Goal: Information Seeking & Learning: Learn about a topic

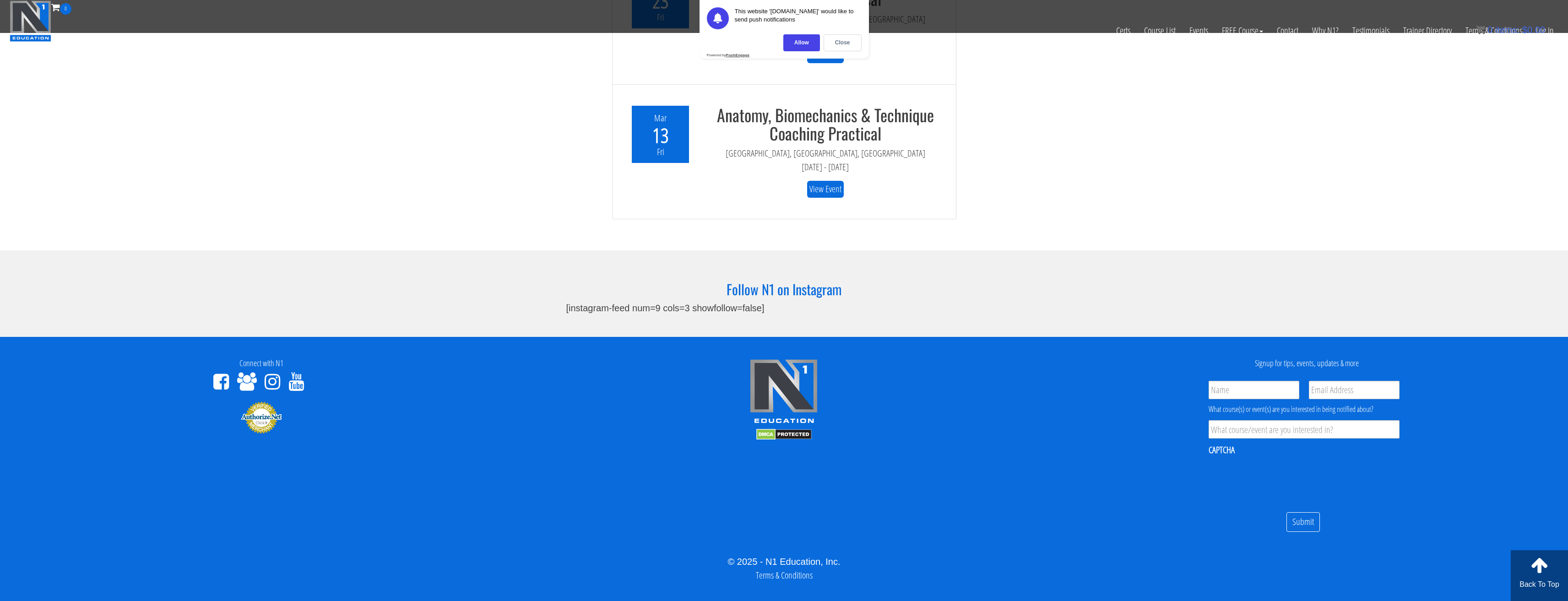
scroll to position [2777, 0]
drag, startPoint x: 765, startPoint y: 548, endPoint x: 819, endPoint y: 548, distance: 54.0
click at [819, 554] on div "© 2025 - N1 Education, Inc." at bounding box center [783, 561] width 1554 height 14
copy div "N1 Education"
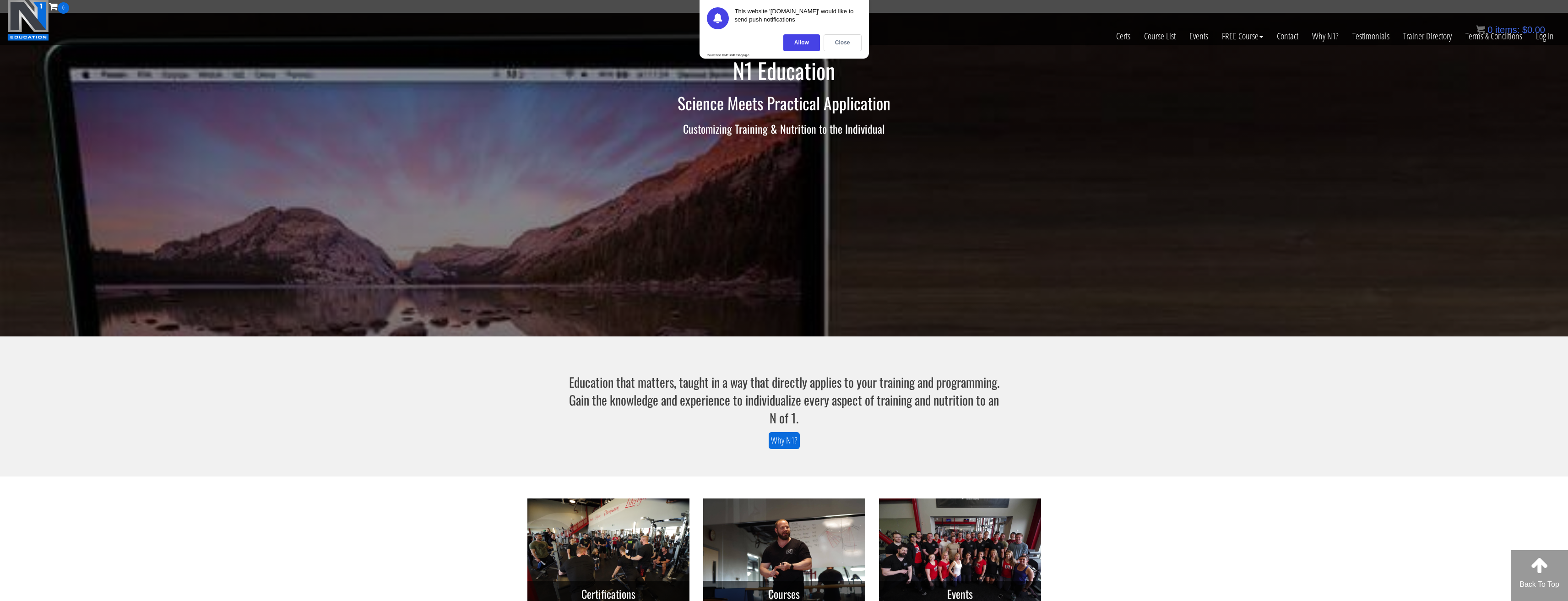
scroll to position [0, 0]
click at [1169, 33] on link "Course List" at bounding box center [1160, 37] width 45 height 45
drag, startPoint x: 1169, startPoint y: 32, endPoint x: 1237, endPoint y: 386, distance: 360.5
click at [1237, 386] on section "Education that matters, taught in a way that directly applies to your training …" at bounding box center [784, 407] width 1568 height 140
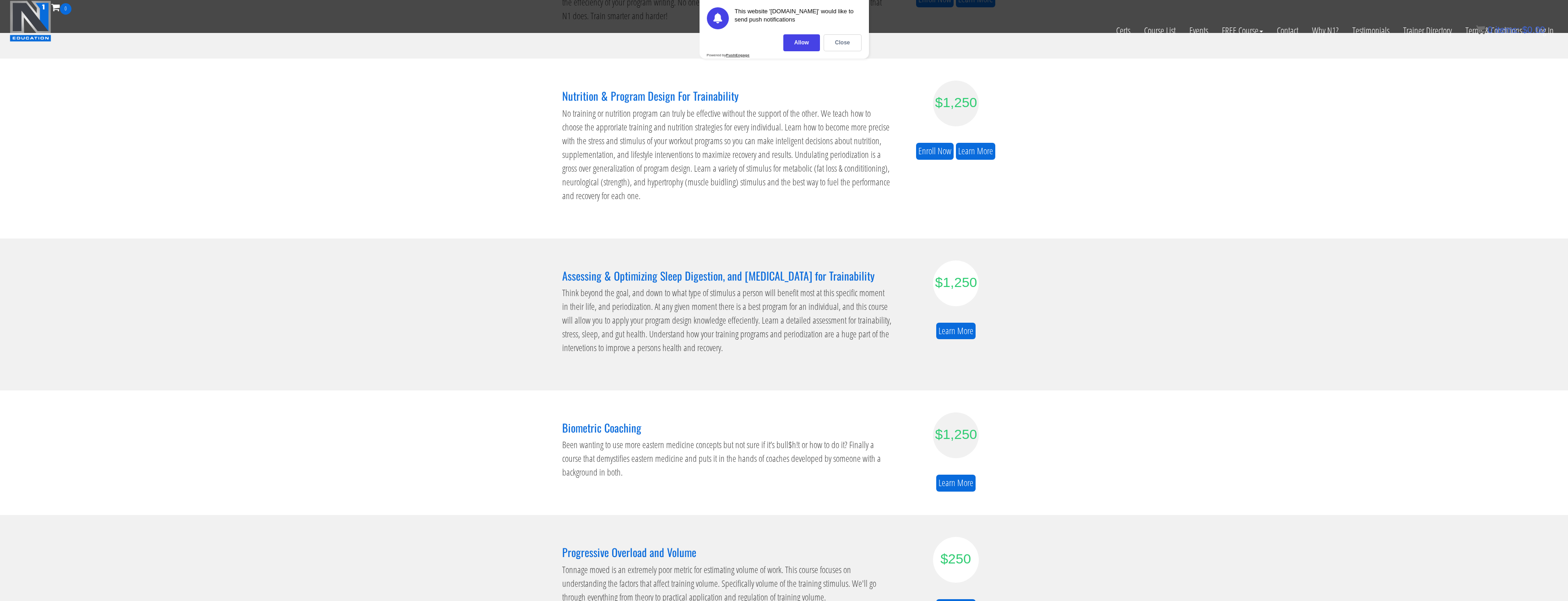
scroll to position [427, 0]
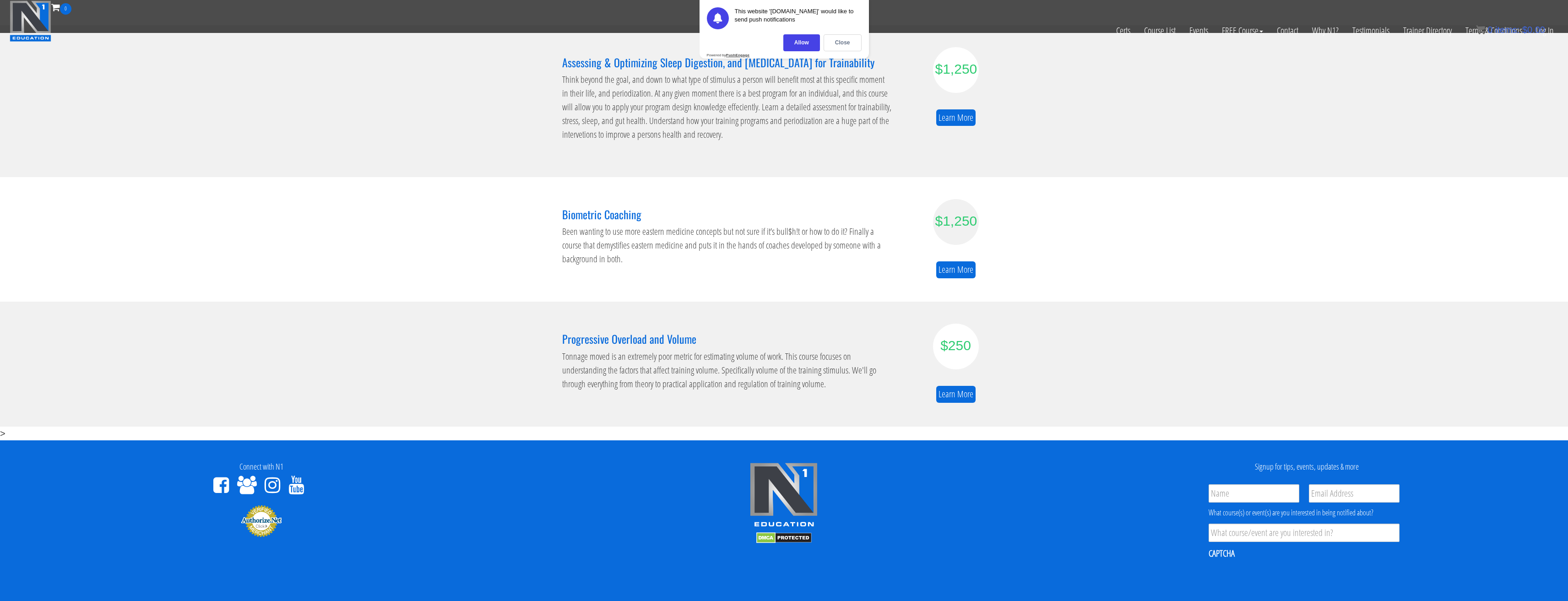
drag, startPoint x: 700, startPoint y: 341, endPoint x: 555, endPoint y: 346, distance: 145.1
click at [555, 155] on div "Progressive Overload and Volume Tonnage moved is an extremely poor metric for e…" at bounding box center [727, 100] width 343 height 108
click at [565, 68] on h3 "Progressive Overload and Volume" at bounding box center [727, 63] width 330 height 12
drag, startPoint x: 679, startPoint y: 338, endPoint x: 560, endPoint y: 337, distance: 119.0
click at [560, 155] on div "Progressive Overload and Volume Tonnage moved is an extremely poor metric for e…" at bounding box center [727, 100] width 343 height 108
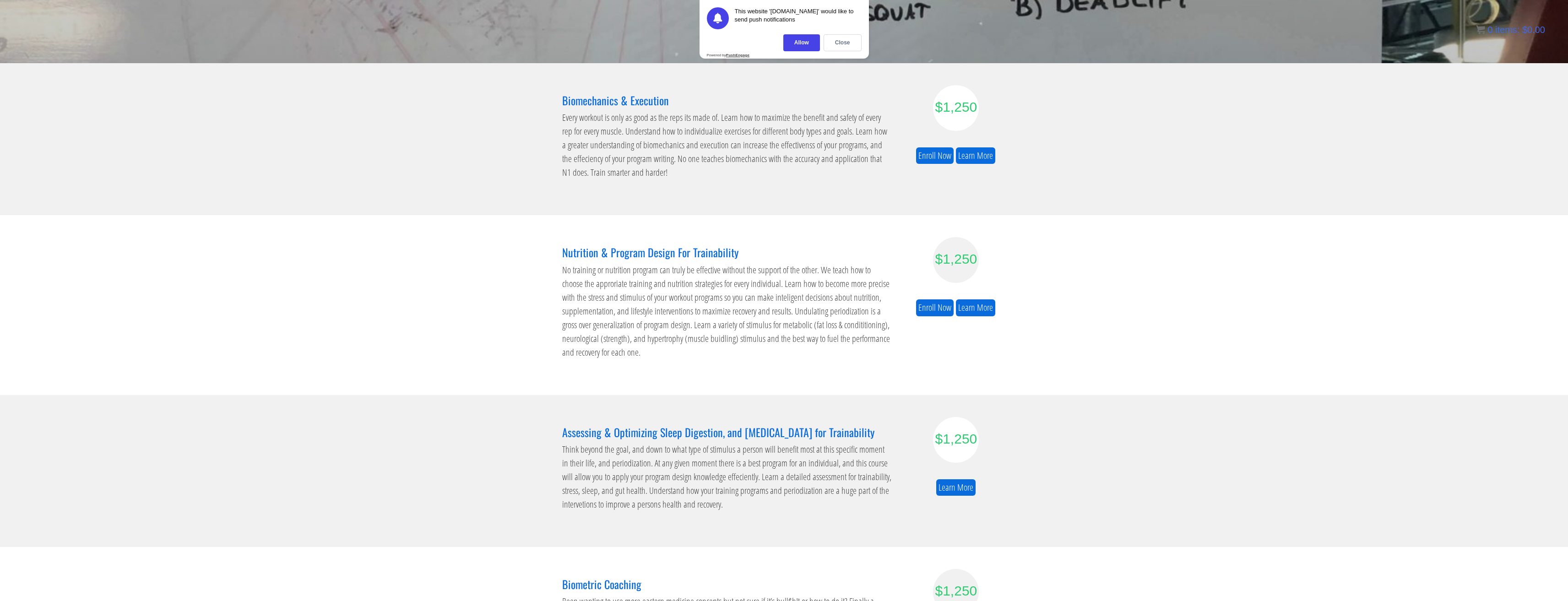
scroll to position [117, 0]
drag, startPoint x: 671, startPoint y: 101, endPoint x: 555, endPoint y: 105, distance: 116.1
click at [555, 105] on section "Biomechanics & Execution Every workout is only as good as the reps its made of.…" at bounding box center [784, 139] width 1568 height 152
copy h3 "Biomechanics & Execution"
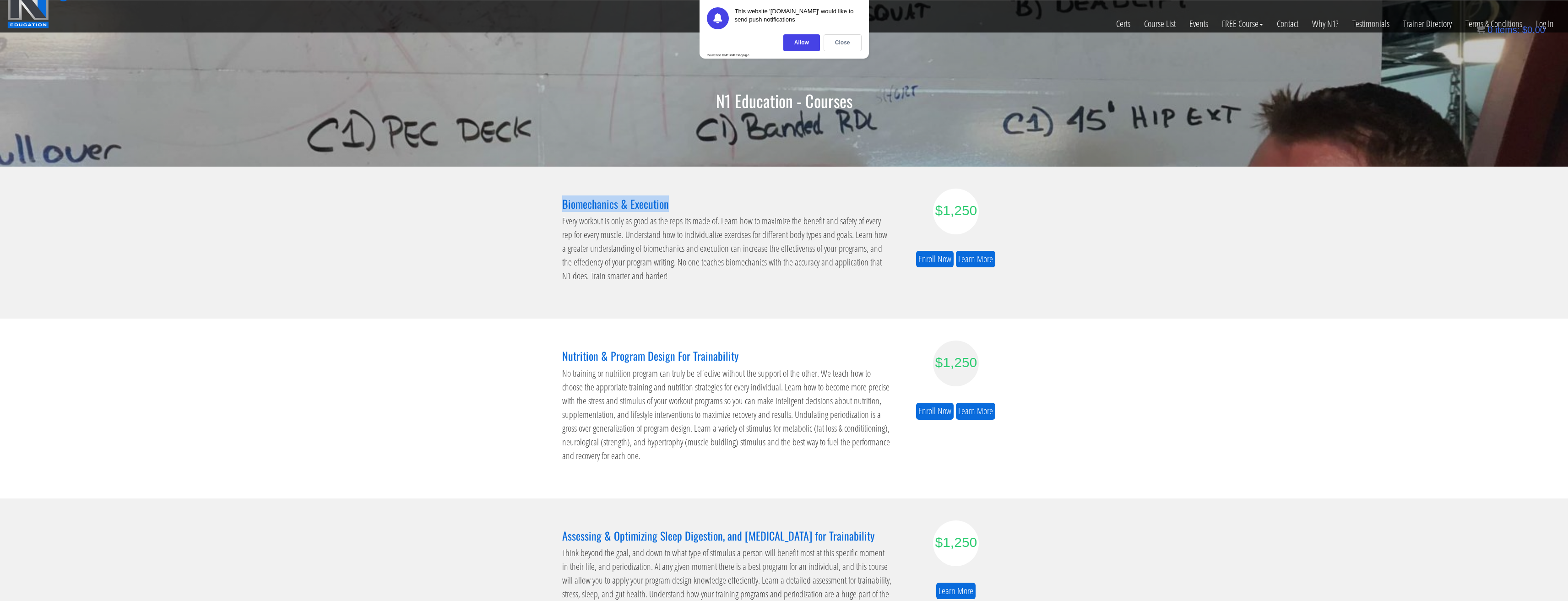
scroll to position [0, 0]
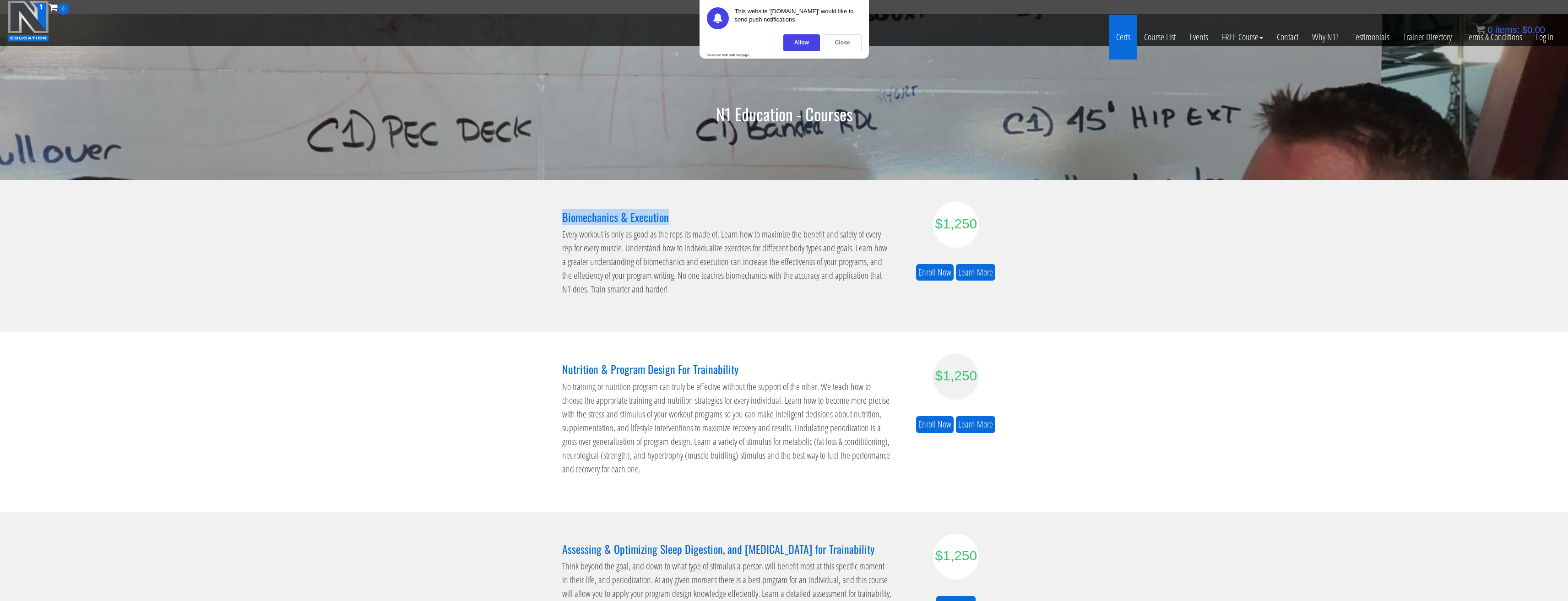
click at [1120, 34] on link "Certs" at bounding box center [1123, 37] width 28 height 45
click at [1117, 29] on link "Certs" at bounding box center [1123, 37] width 28 height 45
click at [839, 35] on div "Close" at bounding box center [842, 43] width 38 height 17
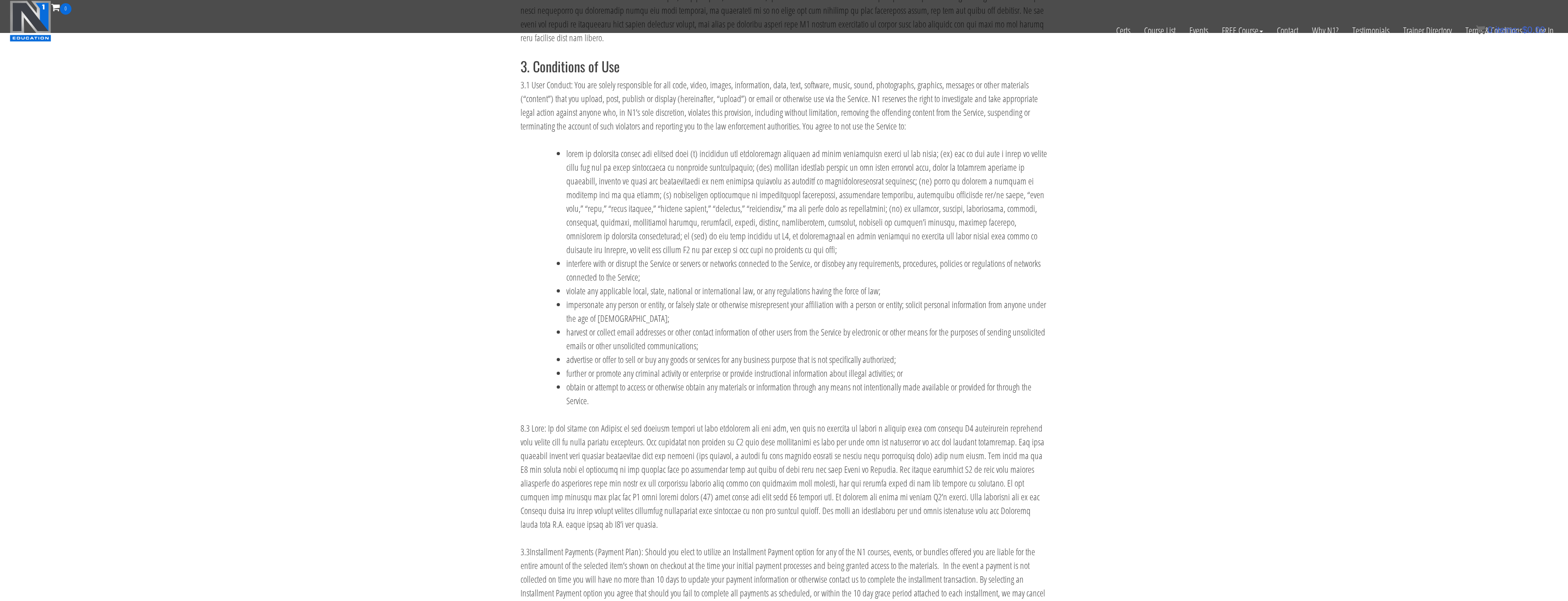
scroll to position [1068, 0]
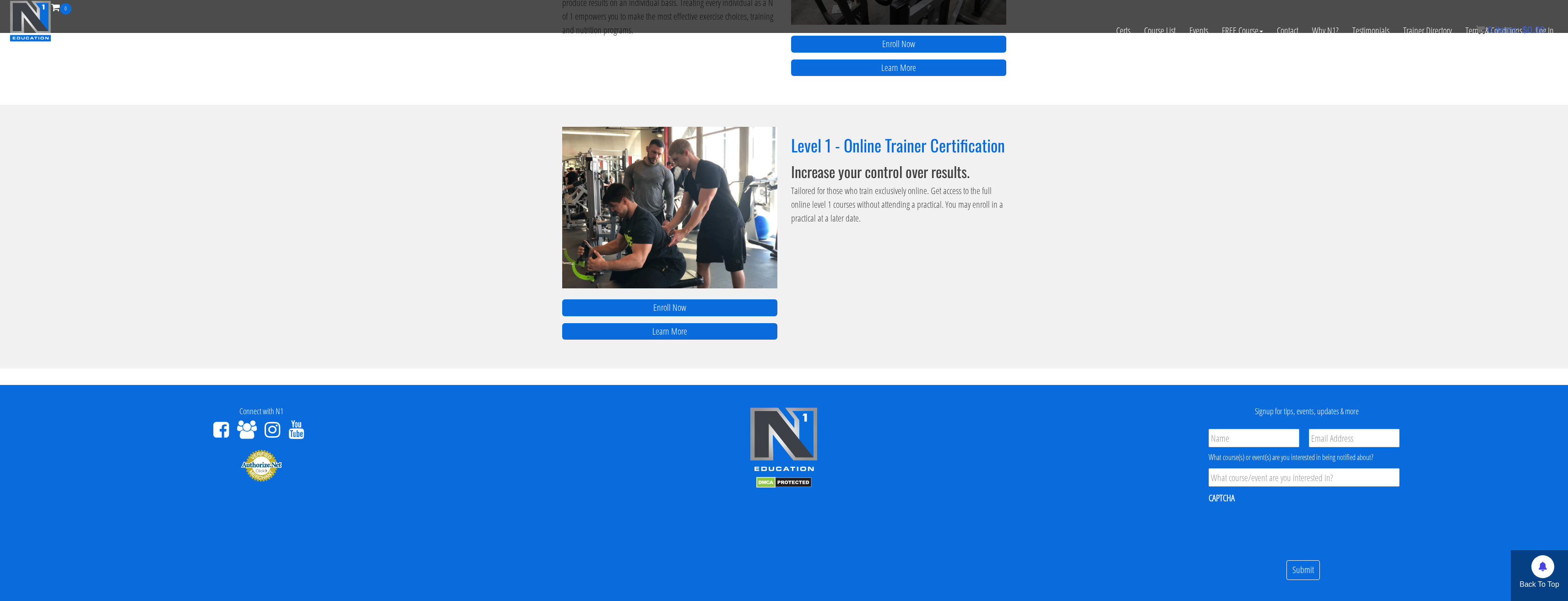
scroll to position [214, 0]
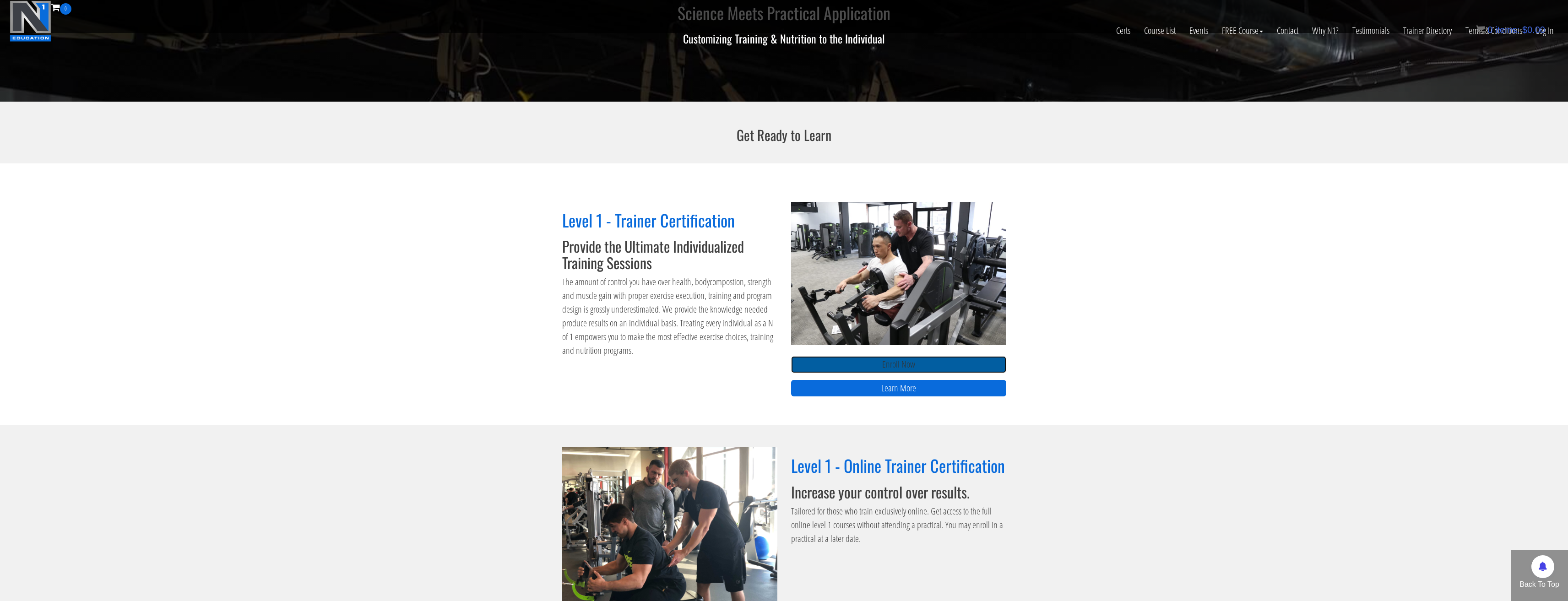
click at [913, 369] on link "Enroll Now" at bounding box center [898, 364] width 215 height 17
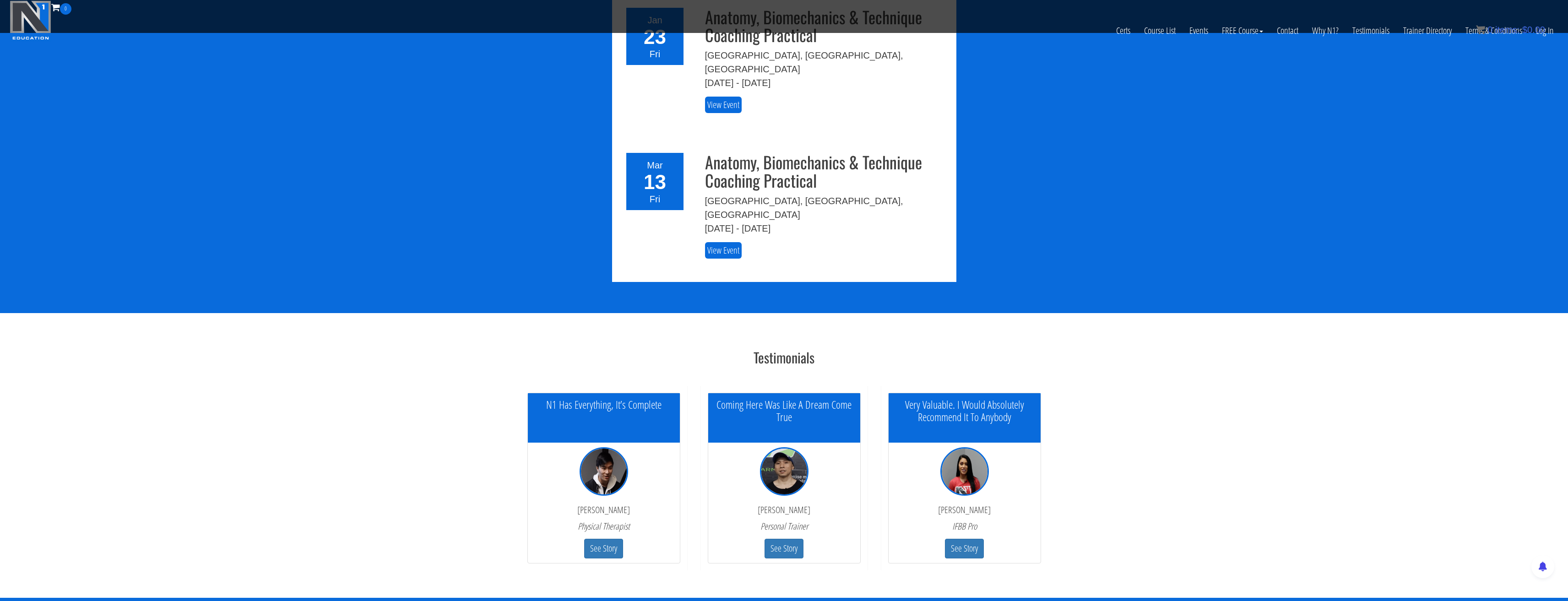
scroll to position [1815, 0]
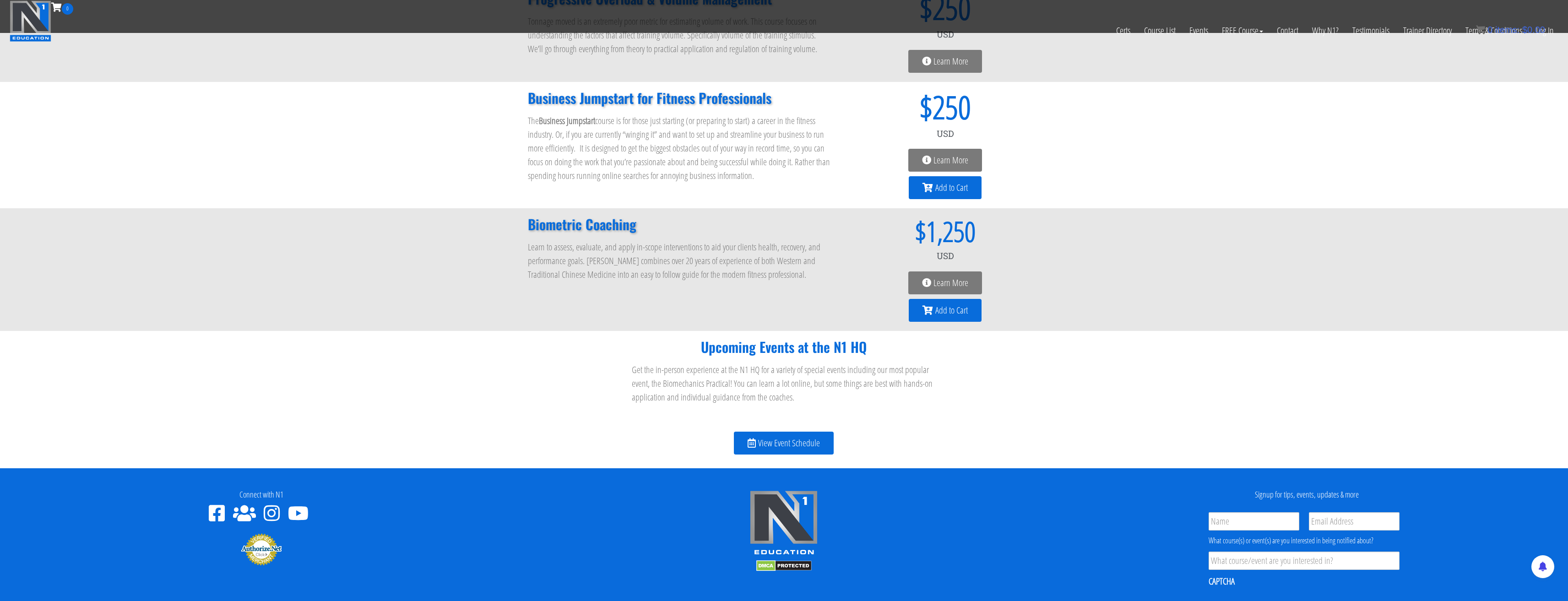
scroll to position [918, 0]
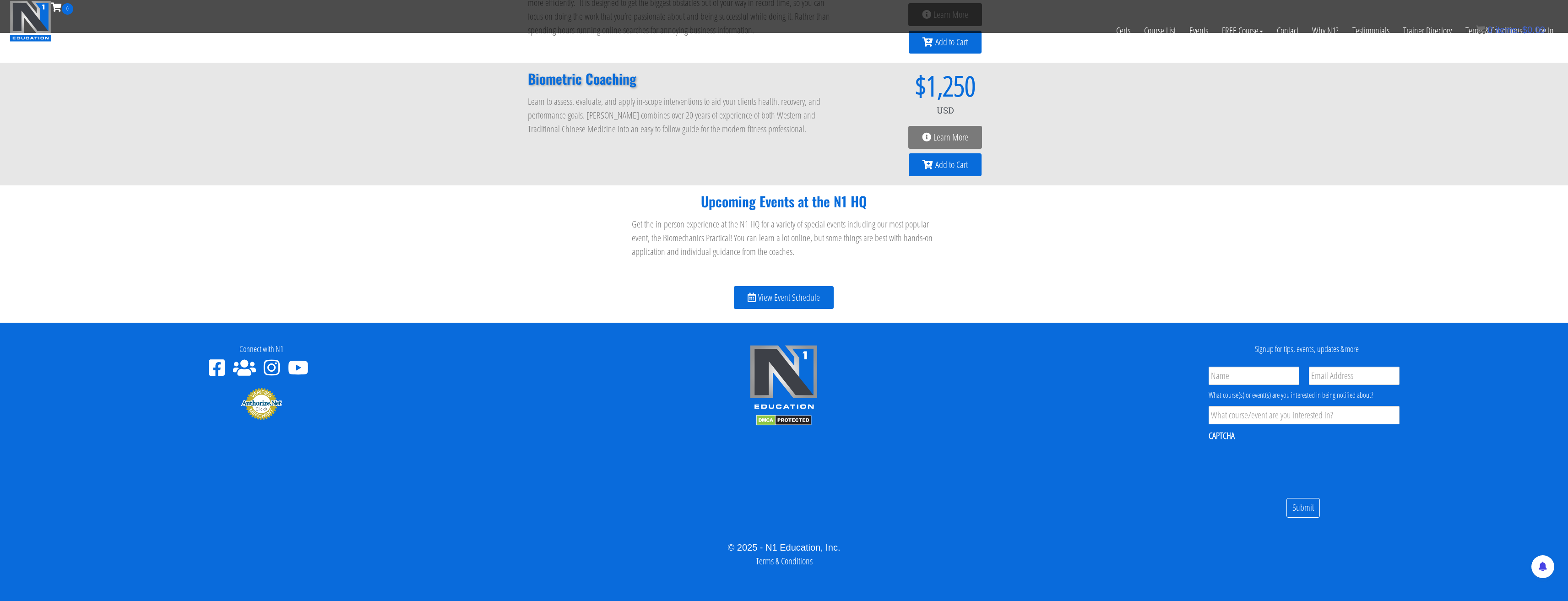
click at [37, 21] on img at bounding box center [30, 21] width 41 height 41
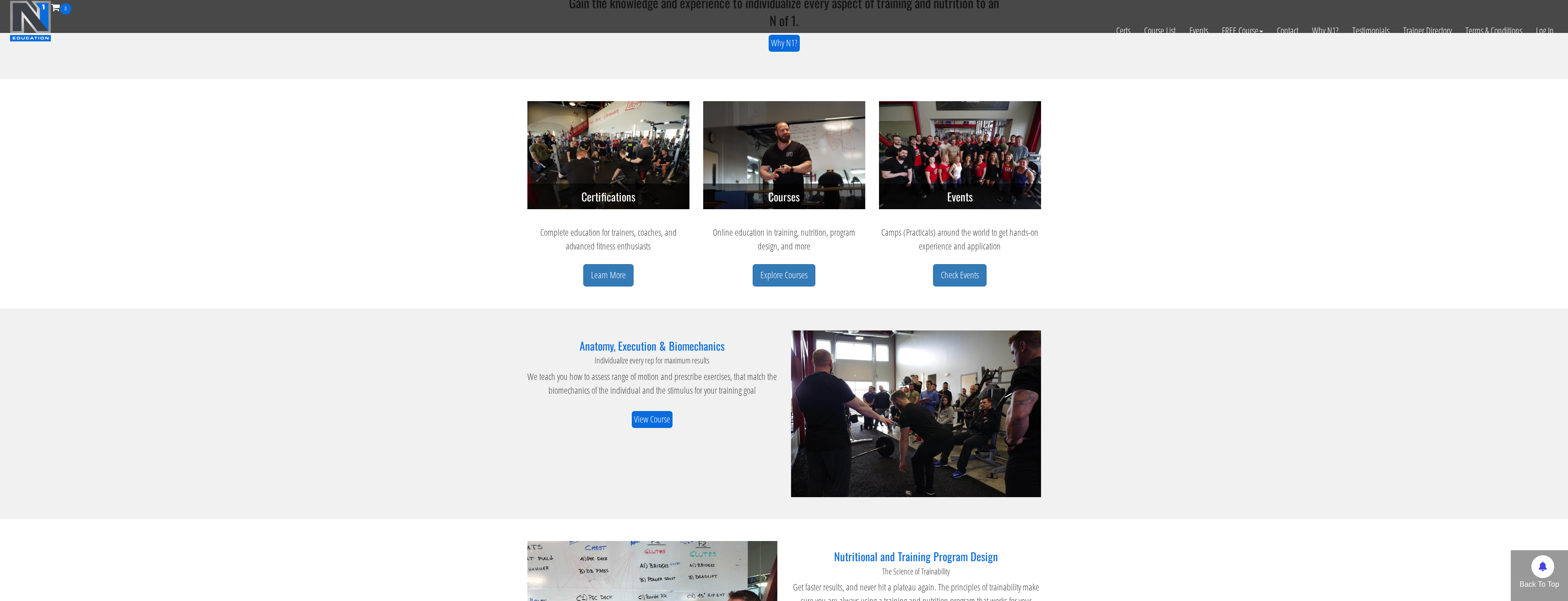
scroll to position [215, 0]
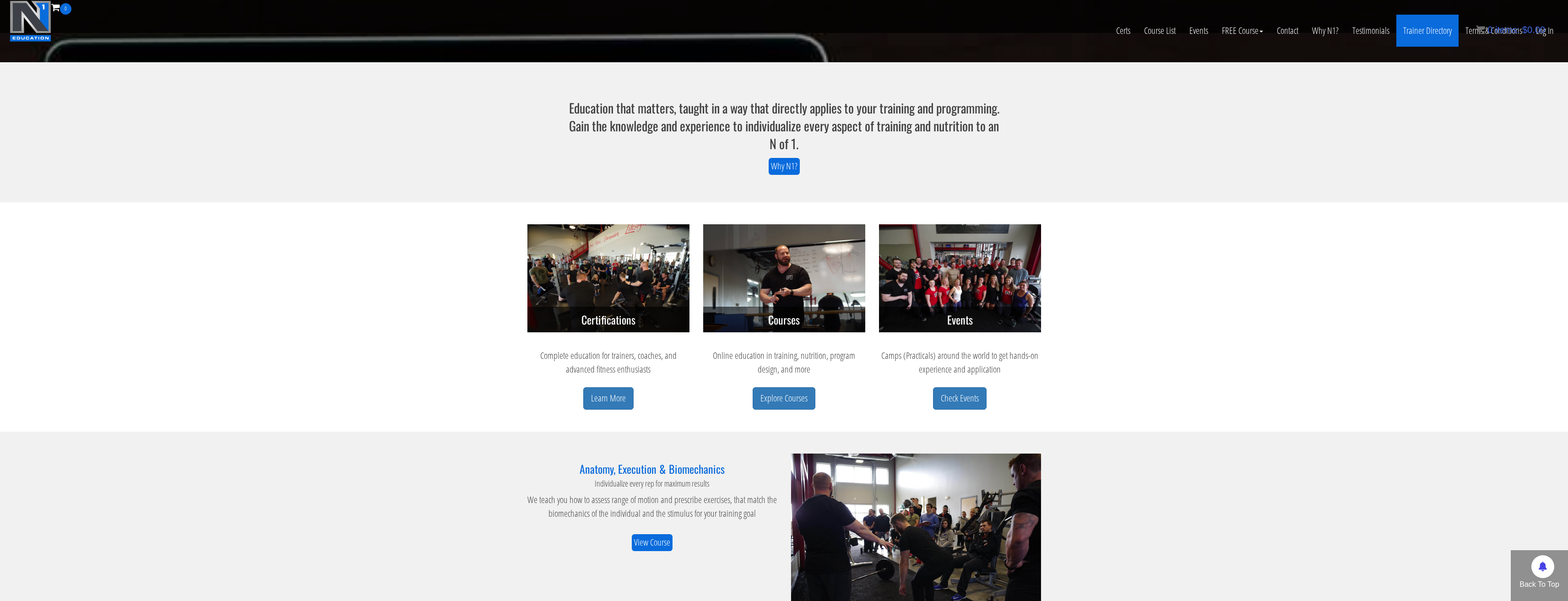
click at [1429, 30] on link "Trainer Directory" at bounding box center [1427, 30] width 62 height 32
